Goal: Find contact information: Find contact information

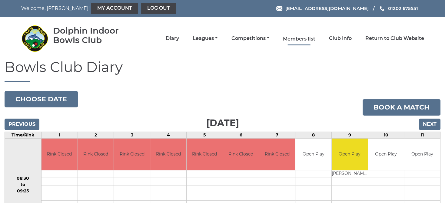
click at [312, 38] on link "Members list" at bounding box center [299, 39] width 32 height 7
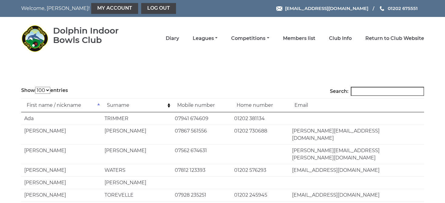
select select "100"
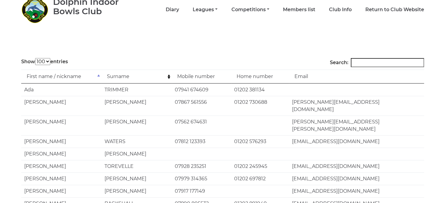
scroll to position [42, 0]
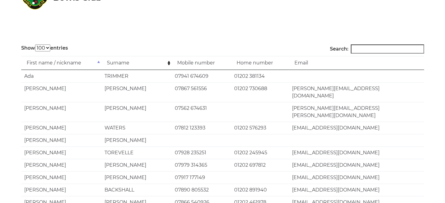
click at [168, 62] on td "Surname" at bounding box center [137, 63] width 70 height 14
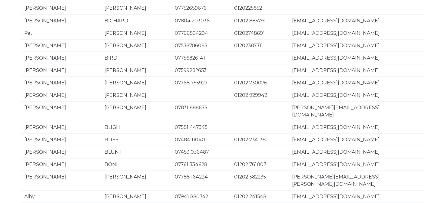
scroll to position [1193, 0]
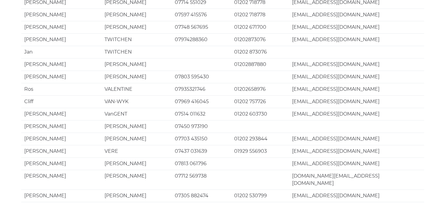
scroll to position [653, 0]
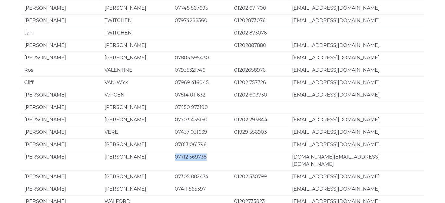
drag, startPoint x: 175, startPoint y: 95, endPoint x: 206, endPoint y: 95, distance: 30.6
click at [206, 151] on td "07712 569738" at bounding box center [201, 161] width 59 height 20
copy td "07712 569738"
drag, startPoint x: 176, startPoint y: 82, endPoint x: 206, endPoint y: 82, distance: 30.6
click at [206, 138] on td "07813 061796" at bounding box center [201, 144] width 59 height 12
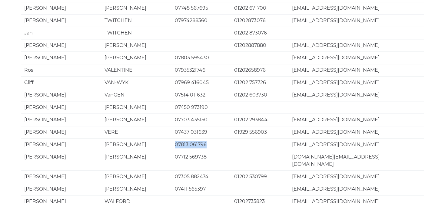
copy td "07813 061796"
drag, startPoint x: 292, startPoint y: 95, endPoint x: 285, endPoint y: 99, distance: 7.5
click at [285, 151] on tr "[PERSON_NAME] 07712 569738 [DOMAIN_NAME][EMAIL_ADDRESS][DOMAIN_NAME]" at bounding box center [222, 161] width 403 height 20
drag, startPoint x: 293, startPoint y: 97, endPoint x: 358, endPoint y: 96, distance: 64.5
click at [358, 151] on td "[DOMAIN_NAME][EMAIL_ADDRESS][DOMAIN_NAME]" at bounding box center [356, 161] width 135 height 20
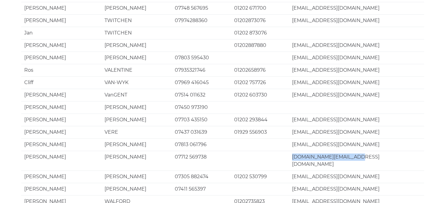
copy td "[DOMAIN_NAME][EMAIL_ADDRESS][DOMAIN_NAME]"
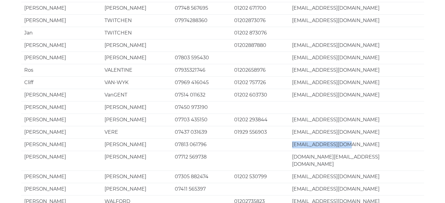
drag, startPoint x: 293, startPoint y: 82, endPoint x: 346, endPoint y: 82, distance: 52.4
click at [346, 138] on td "[EMAIL_ADDRESS][DOMAIN_NAME]" at bounding box center [356, 144] width 135 height 12
copy td "[EMAIL_ADDRESS][DOMAIN_NAME]"
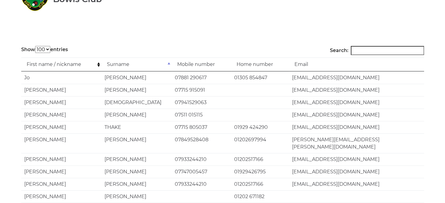
scroll to position [0, 0]
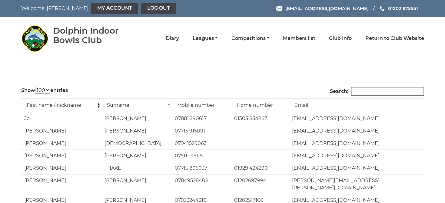
click at [97, 105] on td "First name / nickname" at bounding box center [61, 105] width 80 height 14
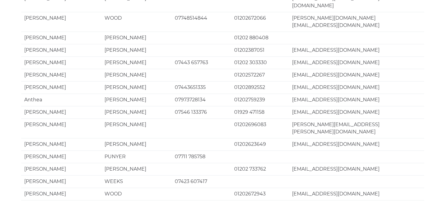
scroll to position [1193, 0]
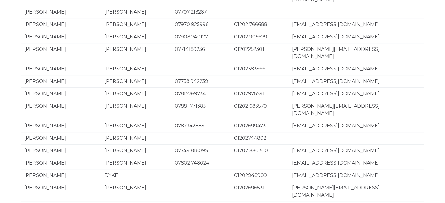
scroll to position [126, 0]
